Goal: Register for event/course

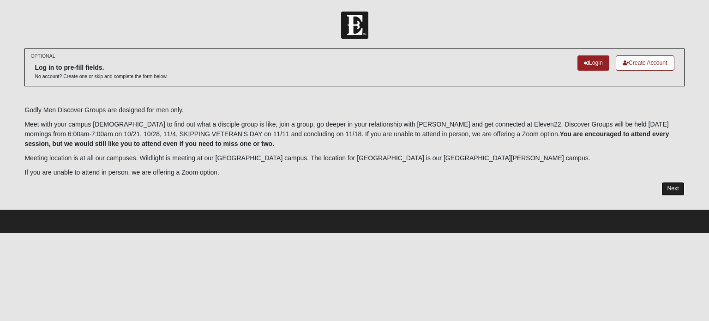
click at [672, 193] on link "Next" at bounding box center [673, 188] width 23 height 13
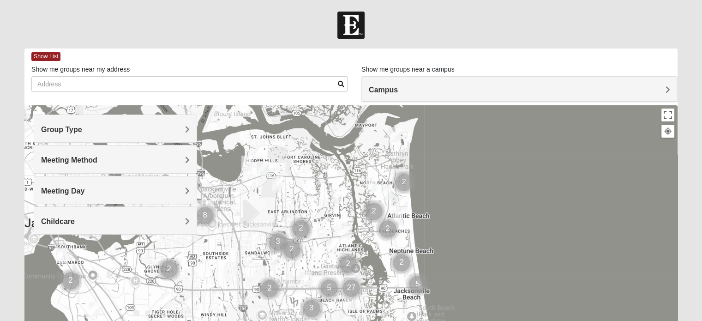
click at [82, 128] on span "Group Type" at bounding box center [61, 130] width 41 height 8
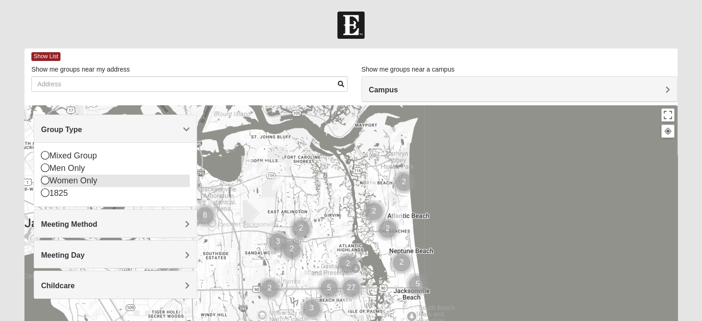
click at [86, 181] on div "Women Only" at bounding box center [115, 181] width 149 height 12
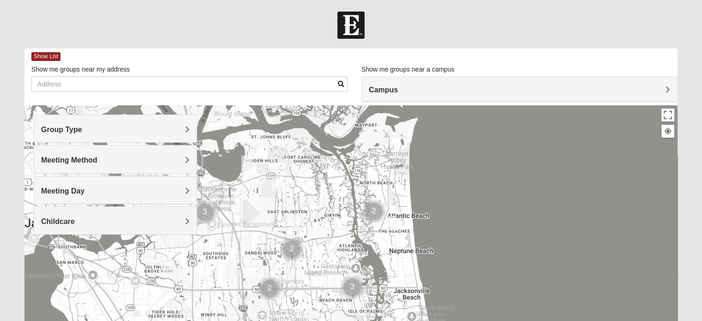
click at [100, 158] on h4 "Meeting Method" at bounding box center [115, 160] width 149 height 9
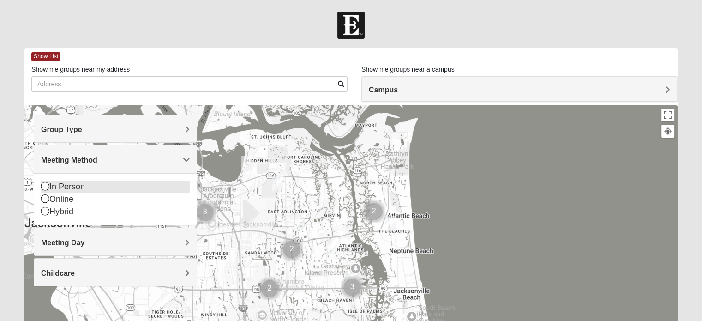
click at [78, 186] on div "In Person" at bounding box center [115, 187] width 149 height 12
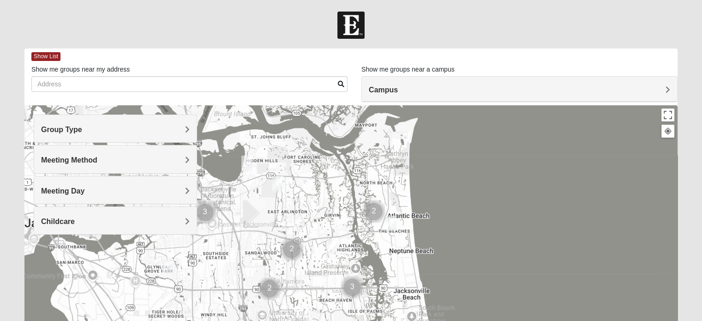
click at [421, 86] on h4 "Campus" at bounding box center [520, 89] width 302 height 9
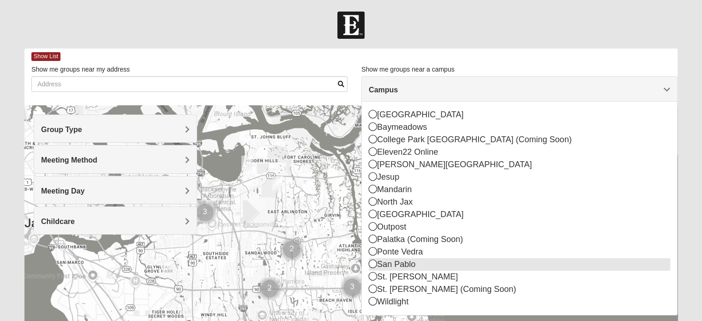
click at [374, 262] on icon at bounding box center [373, 264] width 8 height 8
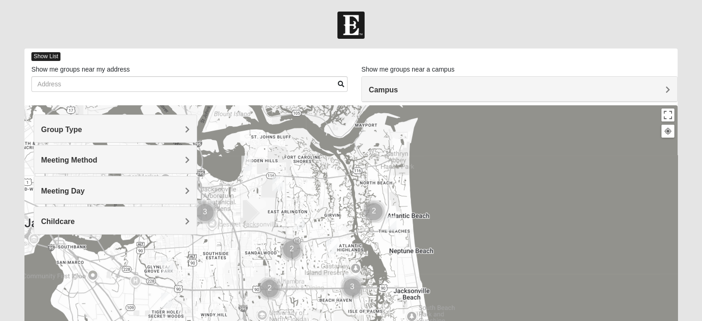
click at [47, 55] on span "Show List" at bounding box center [45, 56] width 29 height 9
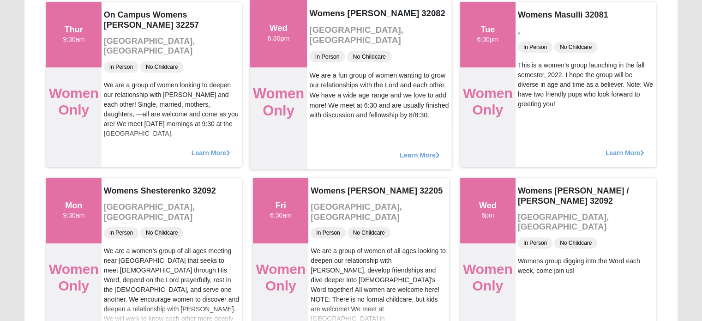
scroll to position [647, 0]
